Goal: Information Seeking & Learning: Learn about a topic

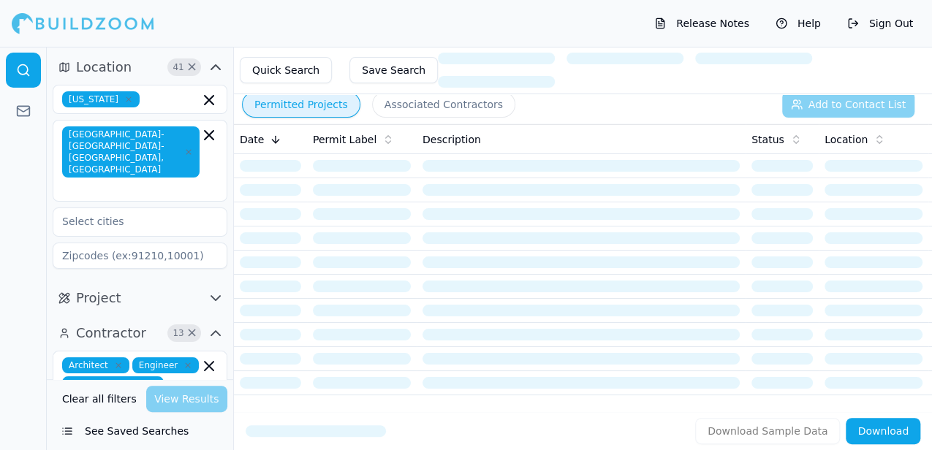
click at [139, 430] on button "See Saved Searches" at bounding box center [140, 431] width 175 height 26
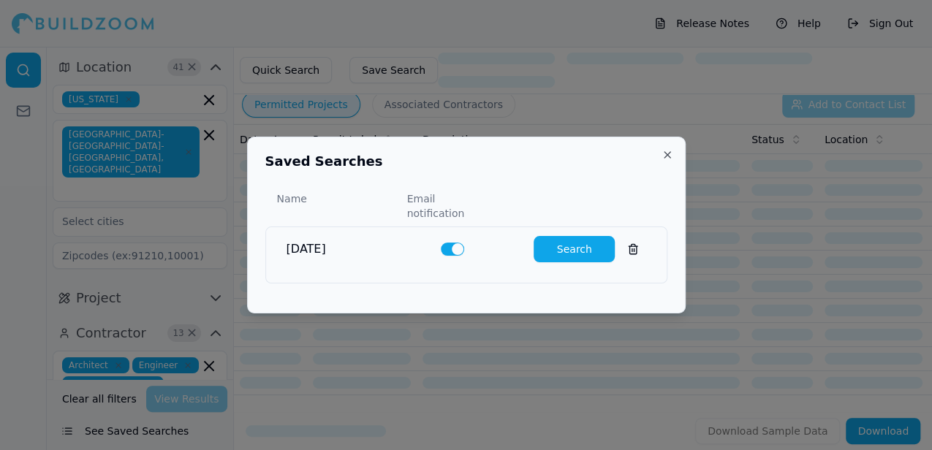
click at [564, 240] on button "Search" at bounding box center [574, 249] width 81 height 26
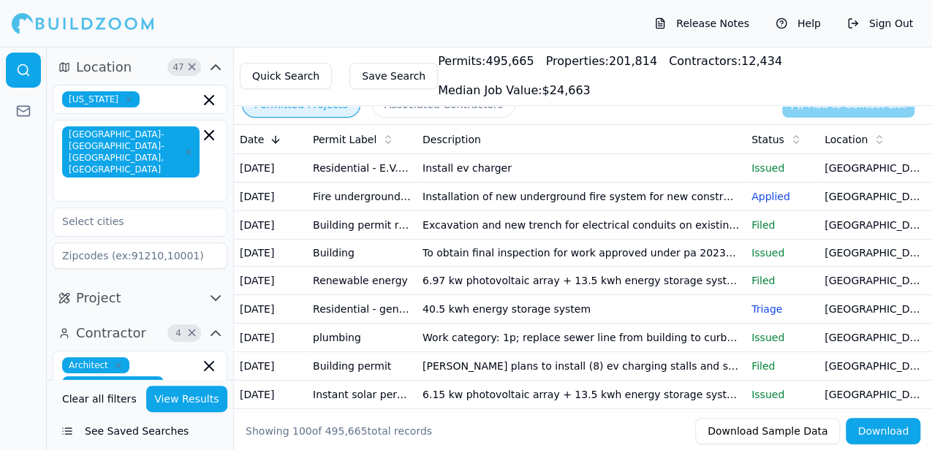
click at [301, 104] on button "Permitted Projects" at bounding box center [301, 104] width 118 height 26
click at [411, 102] on button "Associated Contractors" at bounding box center [443, 104] width 143 height 26
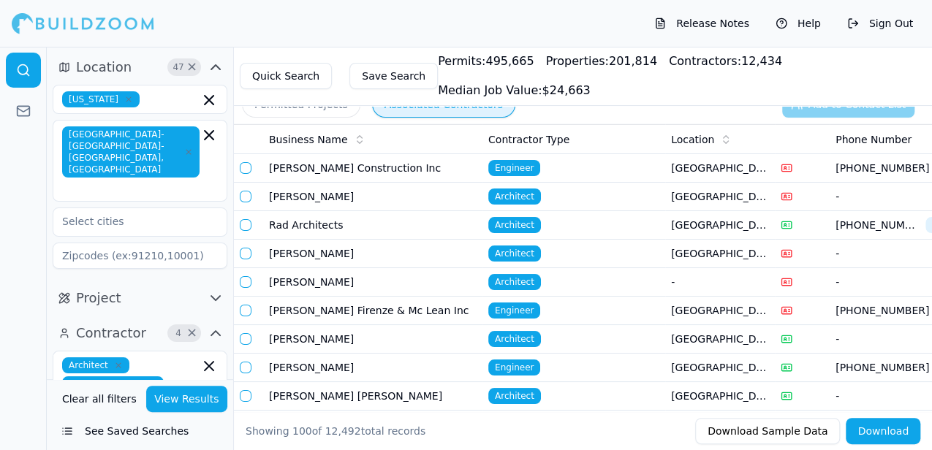
click at [686, 311] on td "Redwood City, CA" at bounding box center [720, 311] width 110 height 29
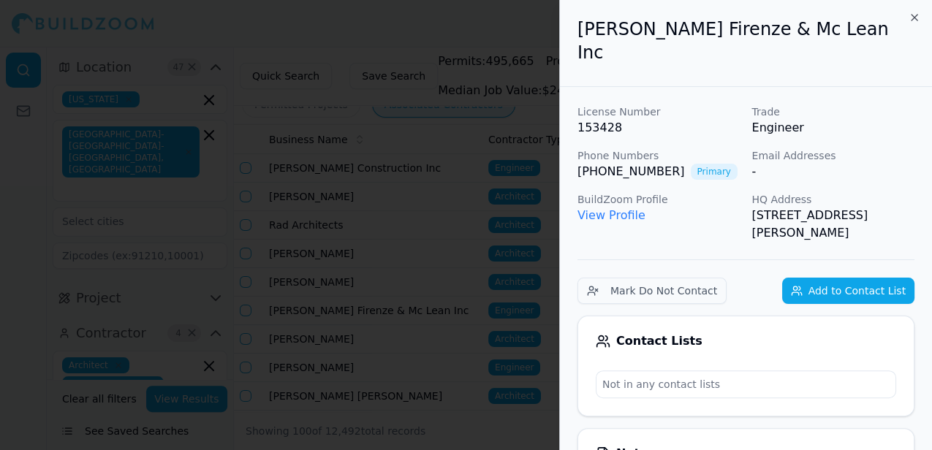
click at [478, 39] on div at bounding box center [466, 225] width 932 height 450
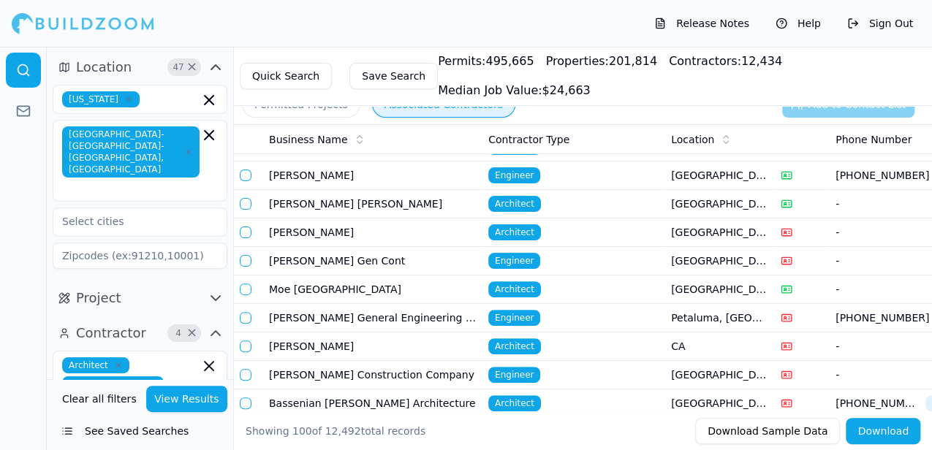
scroll to position [193, 0]
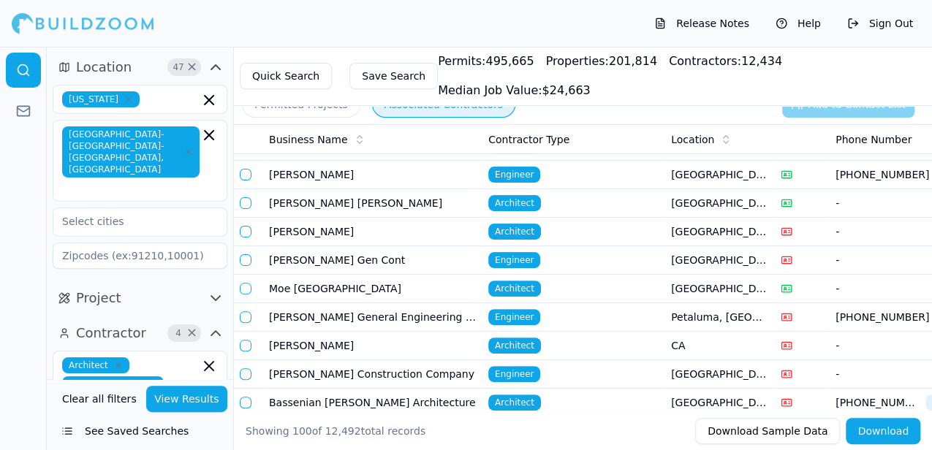
click at [291, 110] on button "Permitted Projects" at bounding box center [301, 104] width 118 height 26
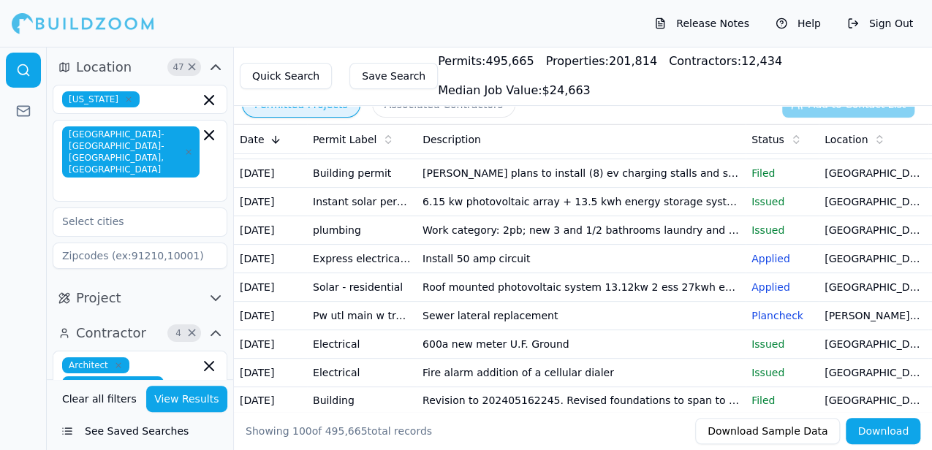
click at [272, 139] on icon at bounding box center [276, 140] width 12 height 12
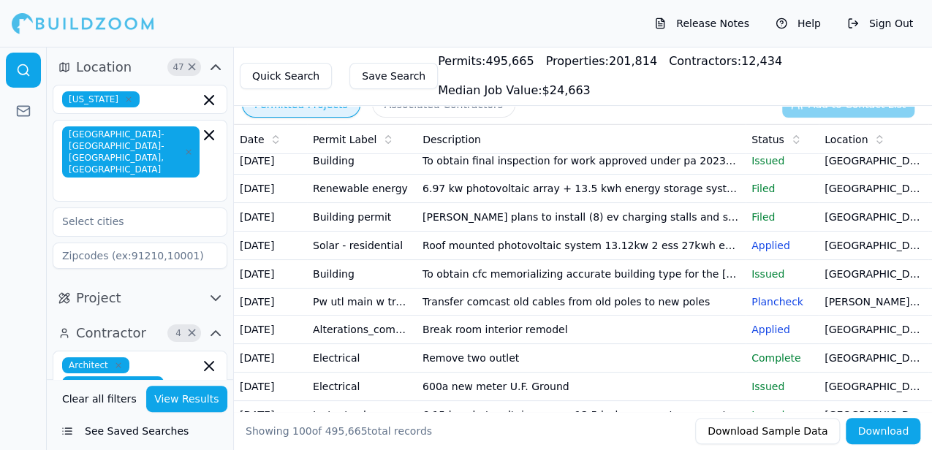
scroll to position [193, 0]
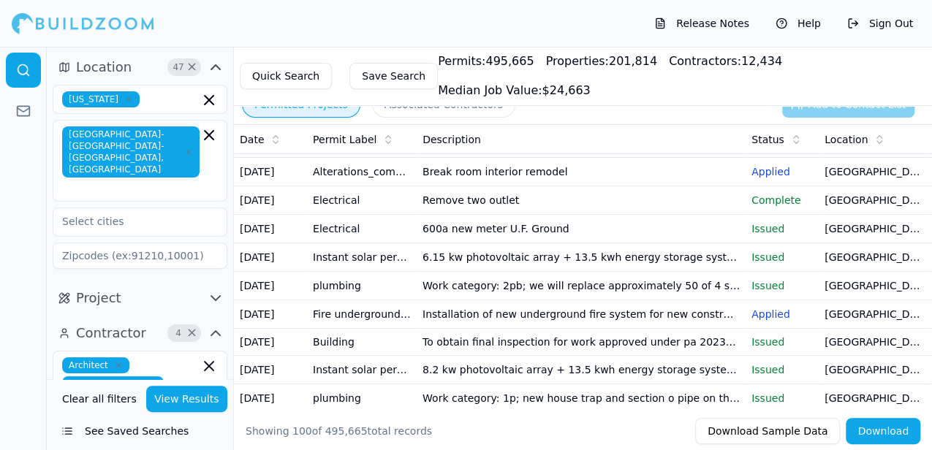
click at [382, 140] on icon at bounding box center [388, 140] width 12 height 12
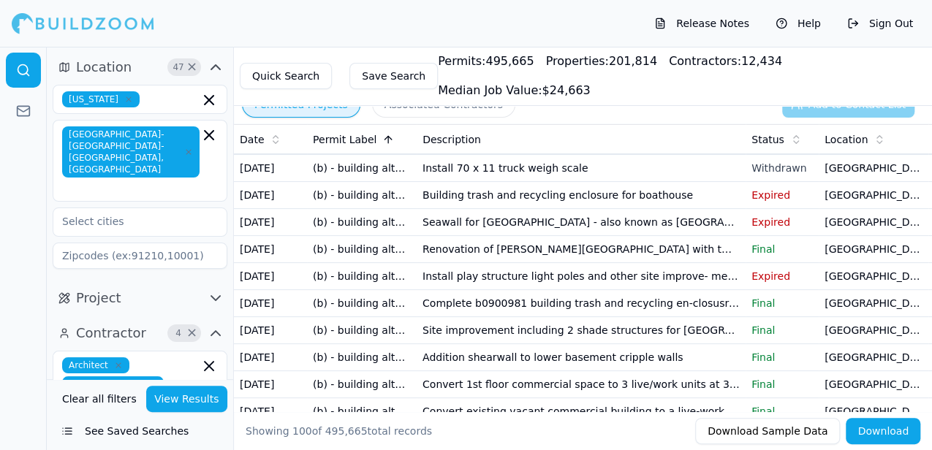
click at [382, 140] on icon at bounding box center [388, 140] width 12 height 12
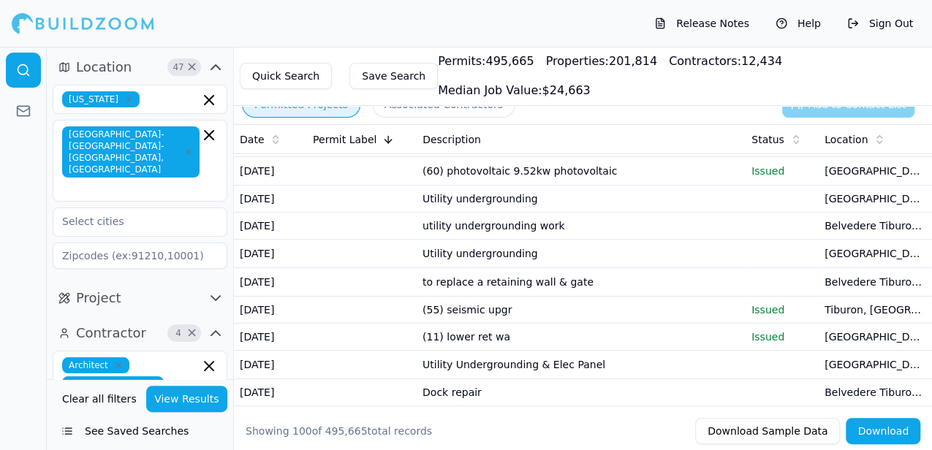
scroll to position [0, 0]
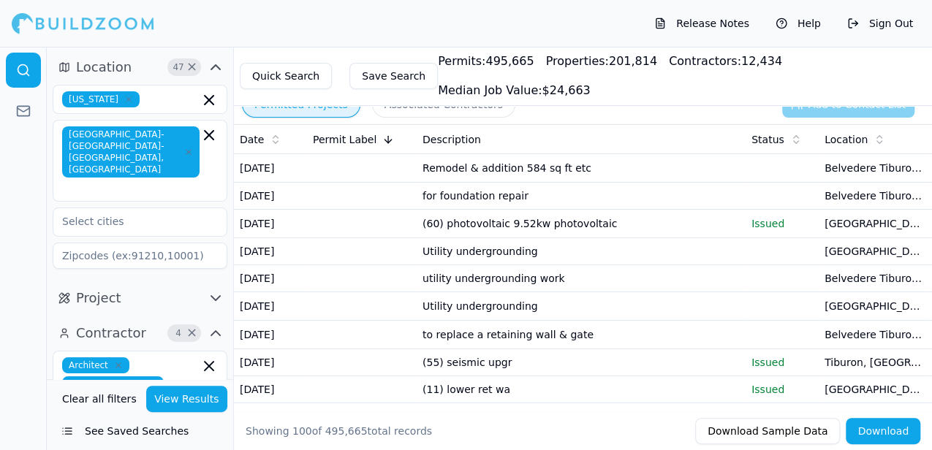
click at [273, 142] on icon at bounding box center [276, 140] width 12 height 12
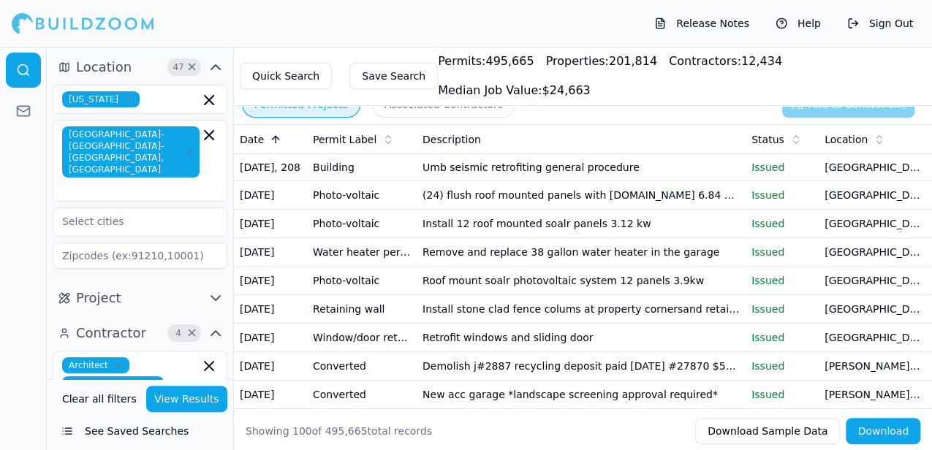
click at [272, 137] on icon at bounding box center [276, 140] width 12 height 12
